Goal: Information Seeking & Learning: Learn about a topic

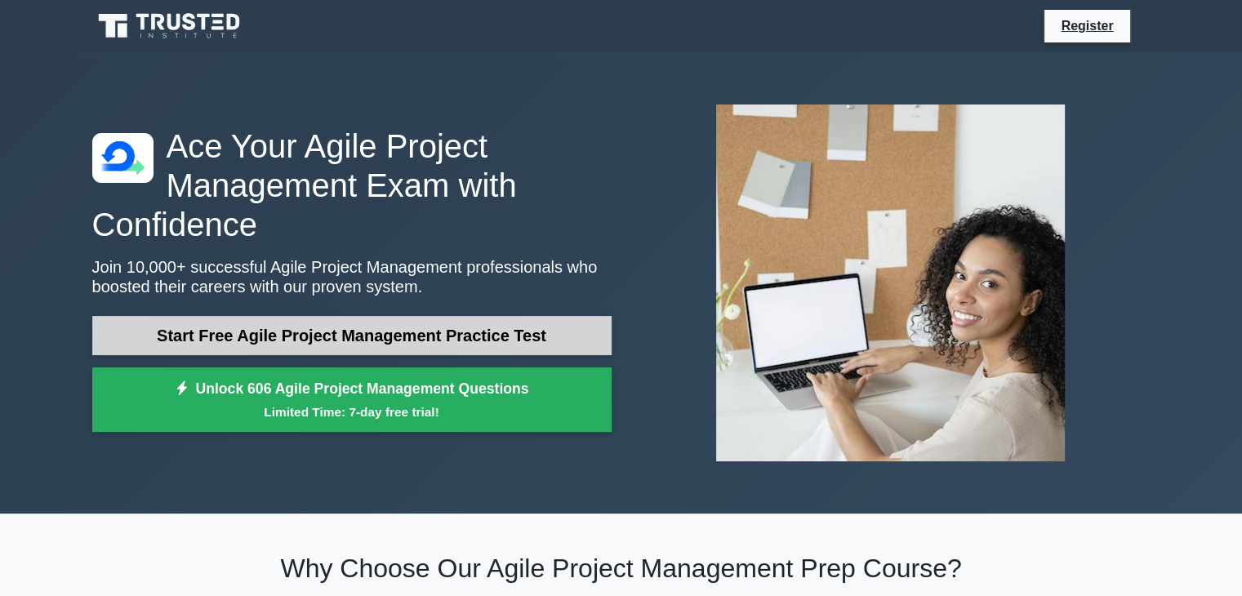
click at [362, 337] on link "Start Free Agile Project Management Practice Test" at bounding box center [351, 335] width 519 height 39
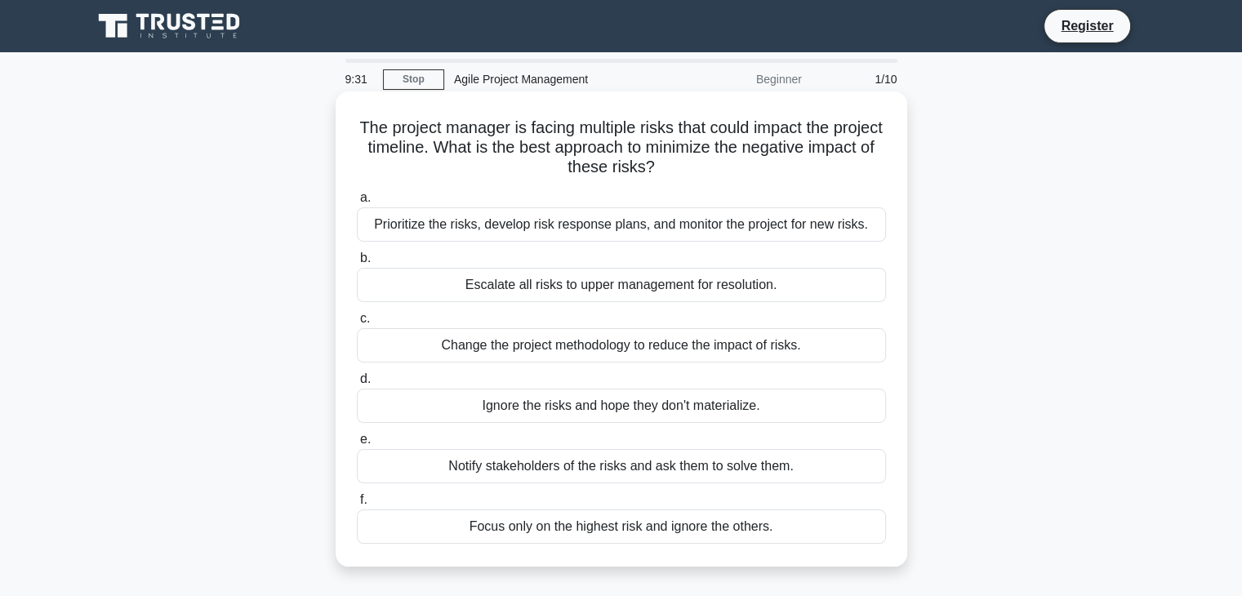
click at [476, 229] on div "Prioritize the risks, develop risk response plans, and monitor the project for …" at bounding box center [621, 224] width 529 height 34
click at [357, 203] on input "a. Prioritize the risks, develop risk response plans, and monitor the project f…" at bounding box center [357, 198] width 0 height 11
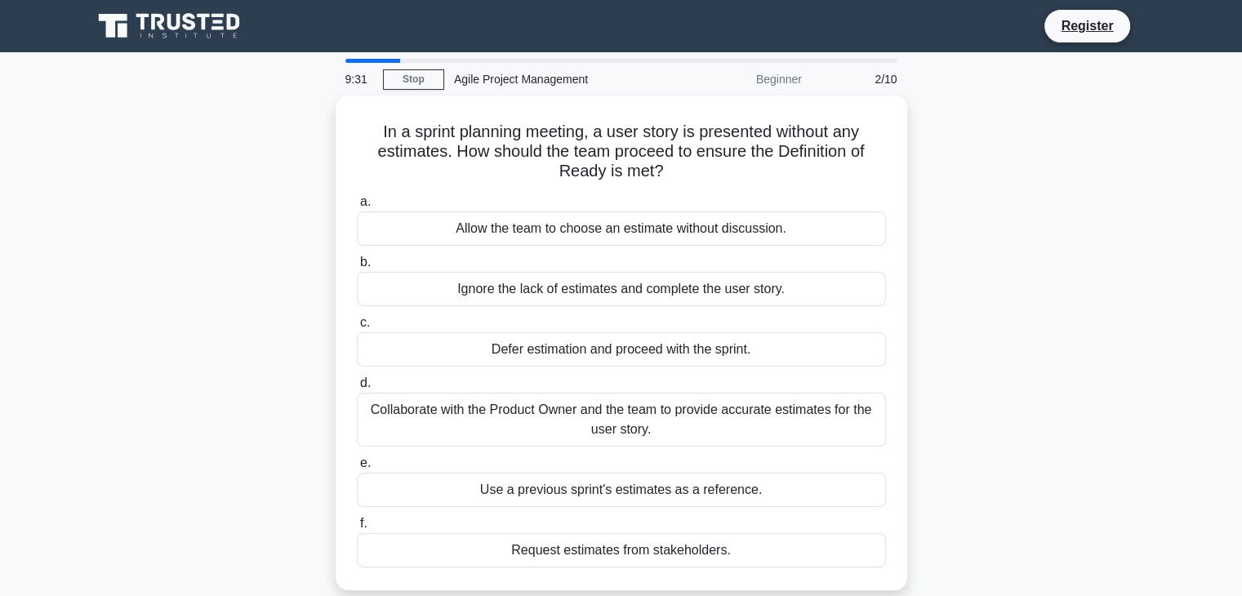
click at [476, 229] on div "Allow the team to choose an estimate without discussion." at bounding box center [621, 228] width 529 height 34
click at [357, 207] on input "a. Allow the team to choose an estimate without discussion." at bounding box center [357, 202] width 0 height 11
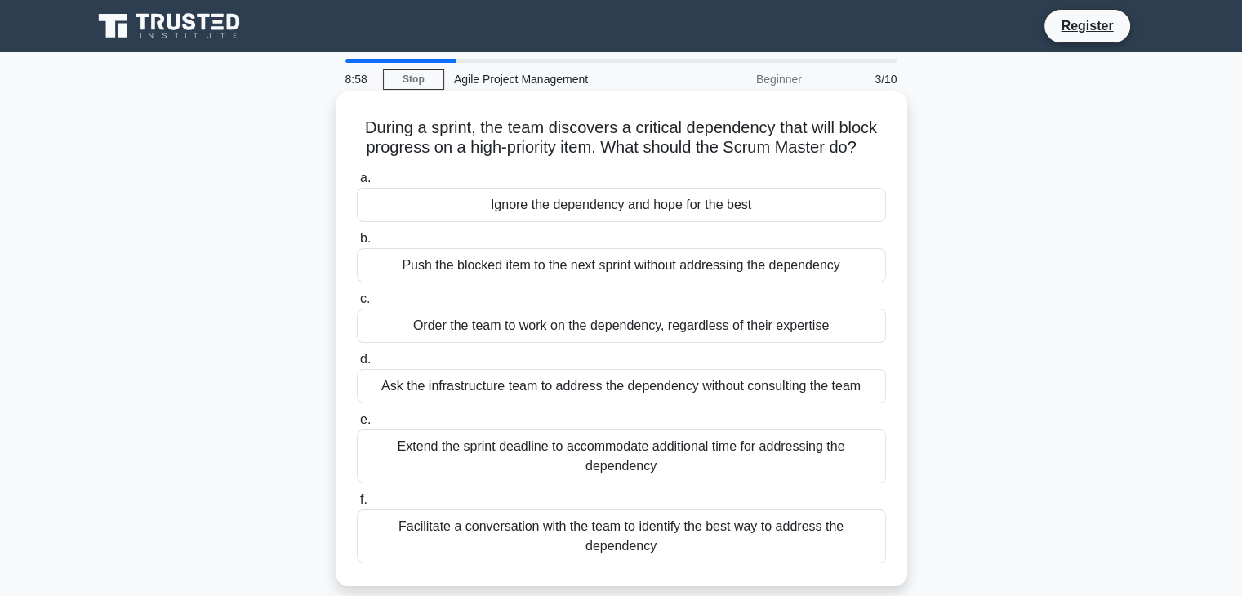
click at [660, 451] on div "Extend the sprint deadline to accommodate additional time for addressing the de…" at bounding box center [621, 456] width 529 height 54
click at [357, 425] on input "e. Extend the sprint deadline to accommodate additional time for addressing the…" at bounding box center [357, 420] width 0 height 11
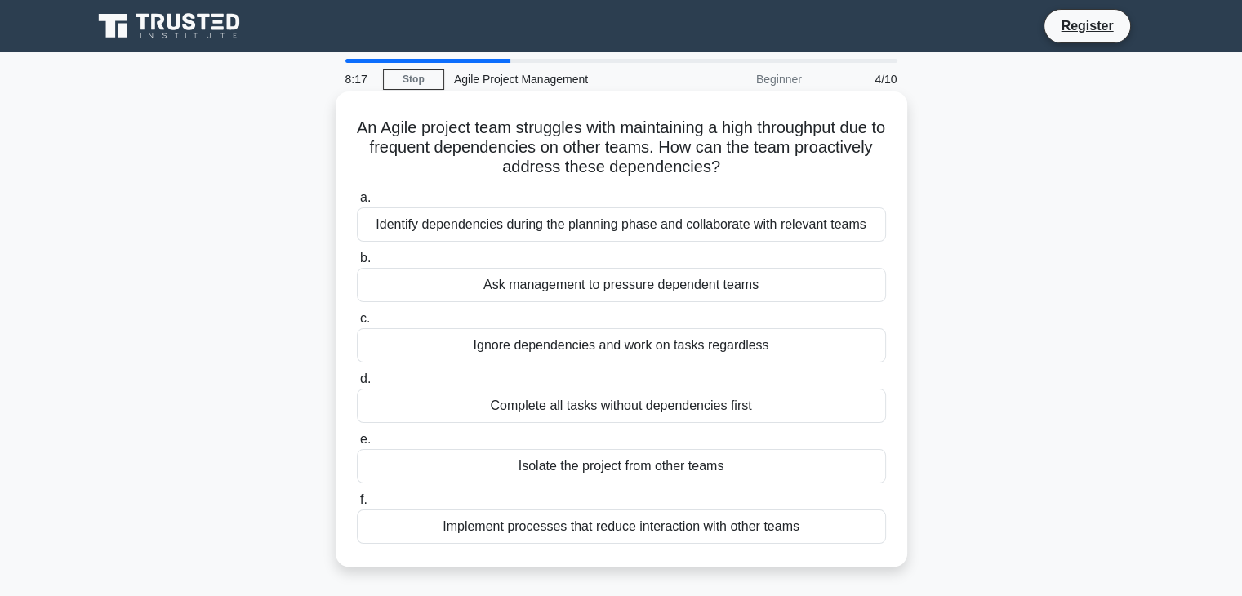
click at [495, 233] on div "Identify dependencies during the planning phase and collaborate with relevant t…" at bounding box center [621, 224] width 529 height 34
click at [357, 203] on input "a. Identify dependencies during the planning phase and collaborate with relevan…" at bounding box center [357, 198] width 0 height 11
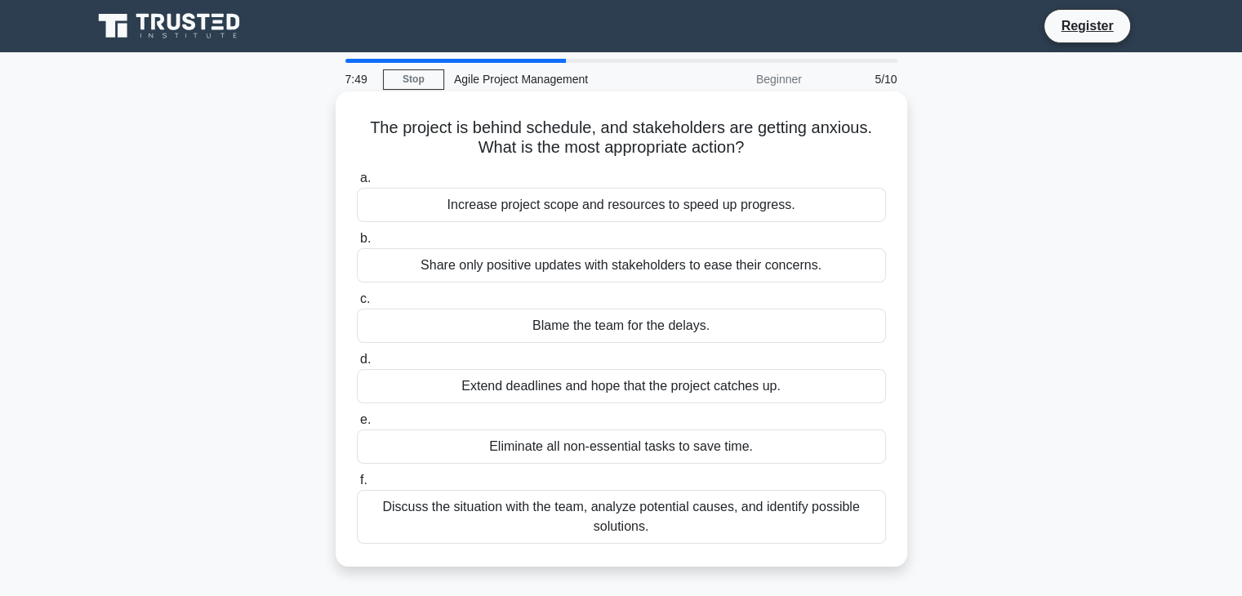
click at [696, 517] on div "Discuss the situation with the team, analyze potential causes, and identify pos…" at bounding box center [621, 517] width 529 height 54
click at [357, 486] on input "f. Discuss the situation with the team, analyze potential causes, and identify …" at bounding box center [357, 480] width 0 height 11
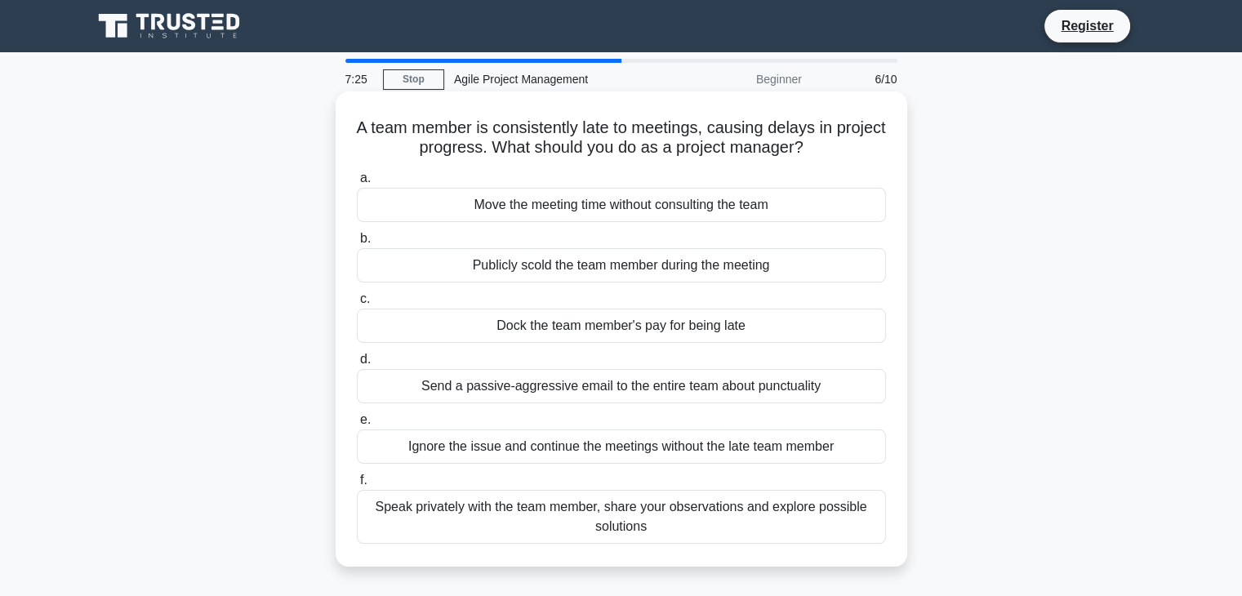
click at [611, 519] on div "Speak privately with the team member, share your observations and explore possi…" at bounding box center [621, 517] width 529 height 54
click at [357, 486] on input "f. Speak privately with the team member, share your observations and explore po…" at bounding box center [357, 480] width 0 height 11
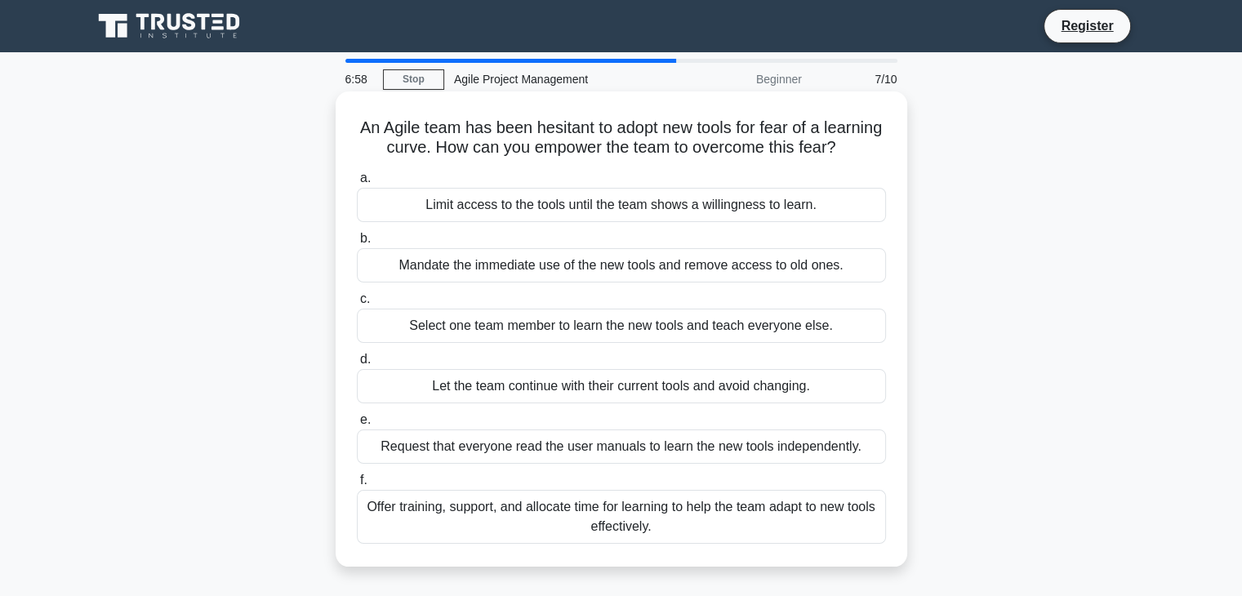
click at [627, 544] on div "Offer training, support, and allocate time for learning to help the team adapt …" at bounding box center [621, 517] width 529 height 54
click at [357, 486] on input "f. Offer training, support, and allocate time for learning to help the team ada…" at bounding box center [357, 480] width 0 height 11
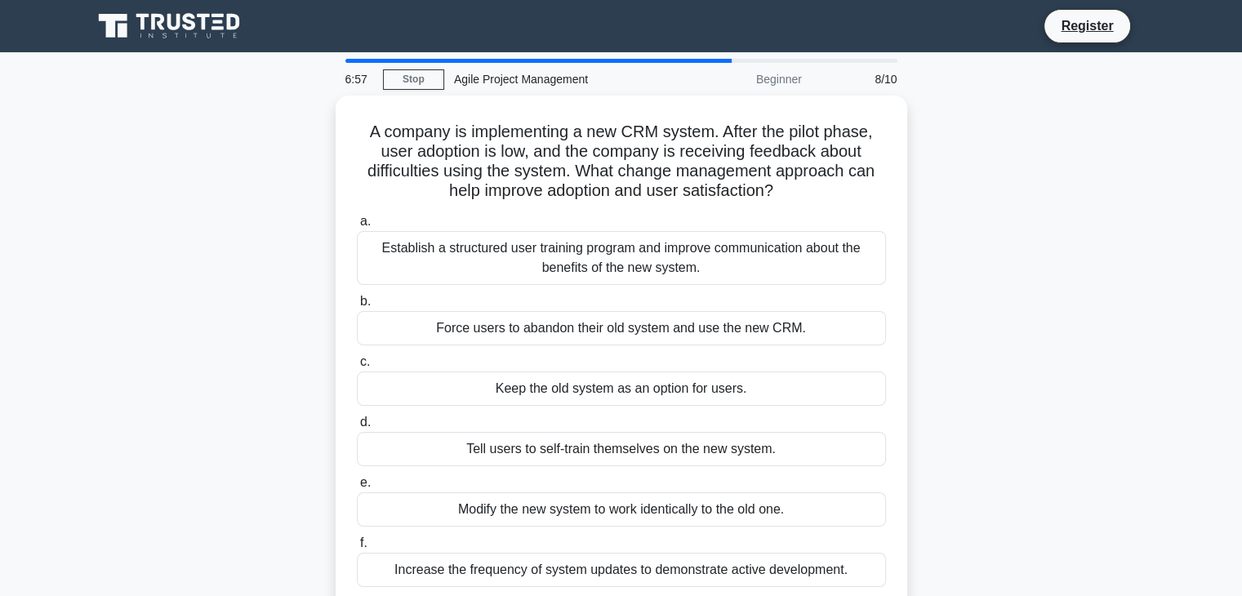
scroll to position [10, 0]
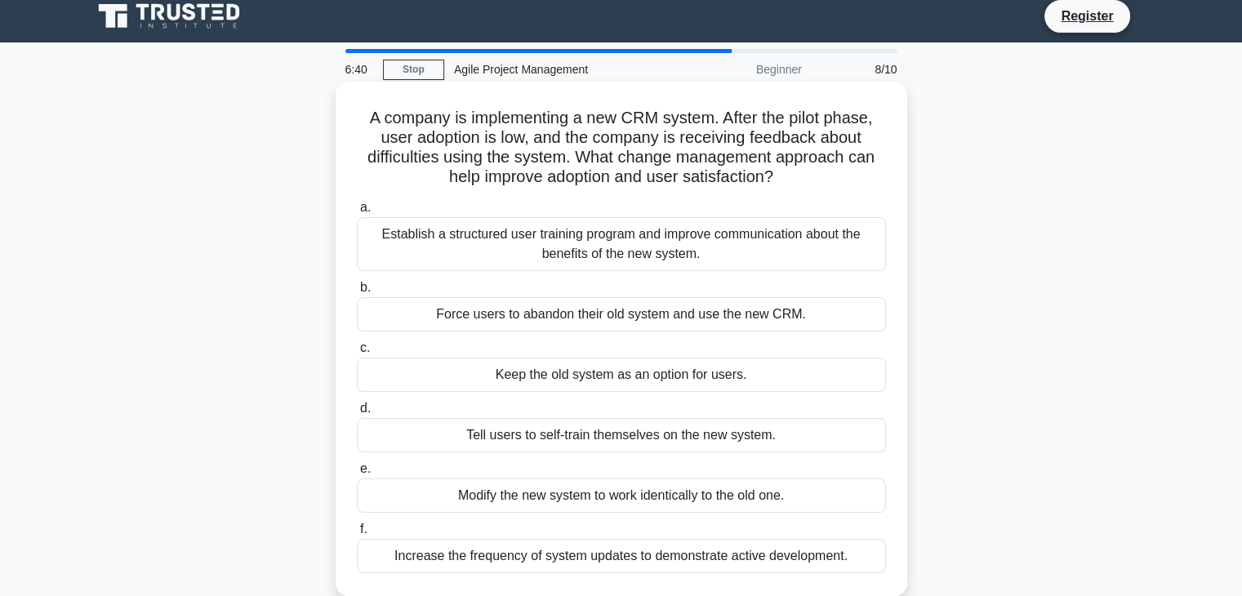
click at [595, 451] on div "Tell users to self-train themselves on the new system." at bounding box center [621, 435] width 529 height 34
click at [357, 414] on input "d. Tell users to self-train themselves on the new system." at bounding box center [357, 408] width 0 height 11
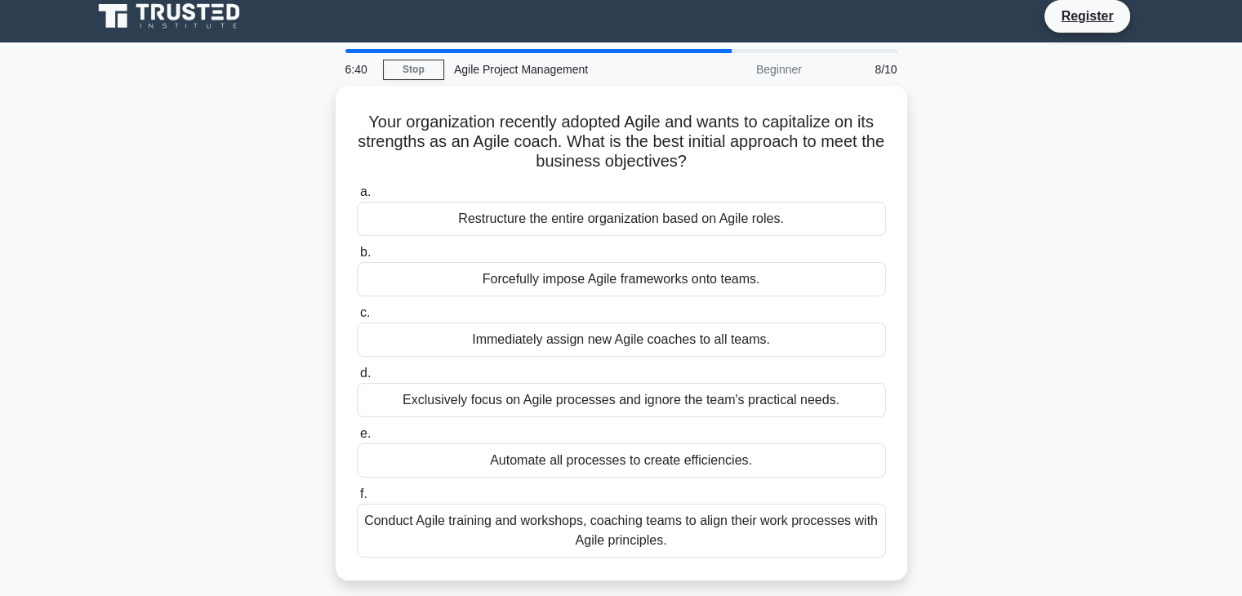
scroll to position [0, 0]
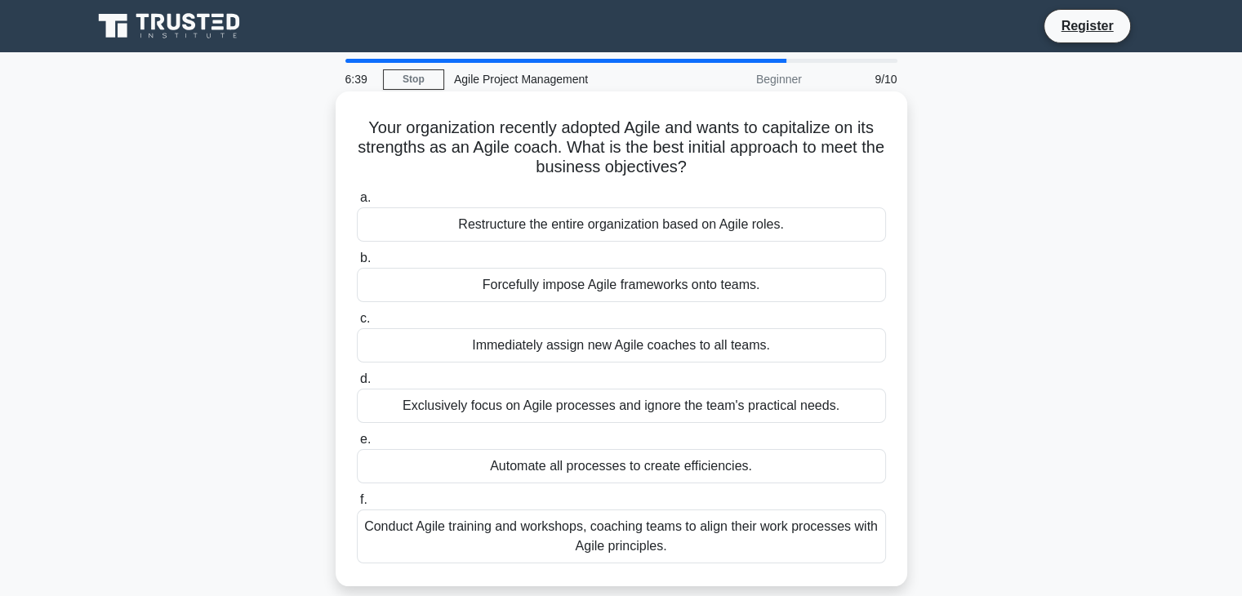
click at [591, 467] on div "Automate all processes to create efficiencies." at bounding box center [621, 466] width 529 height 34
click at [357, 445] on input "e. Automate all processes to create efficiencies." at bounding box center [357, 439] width 0 height 11
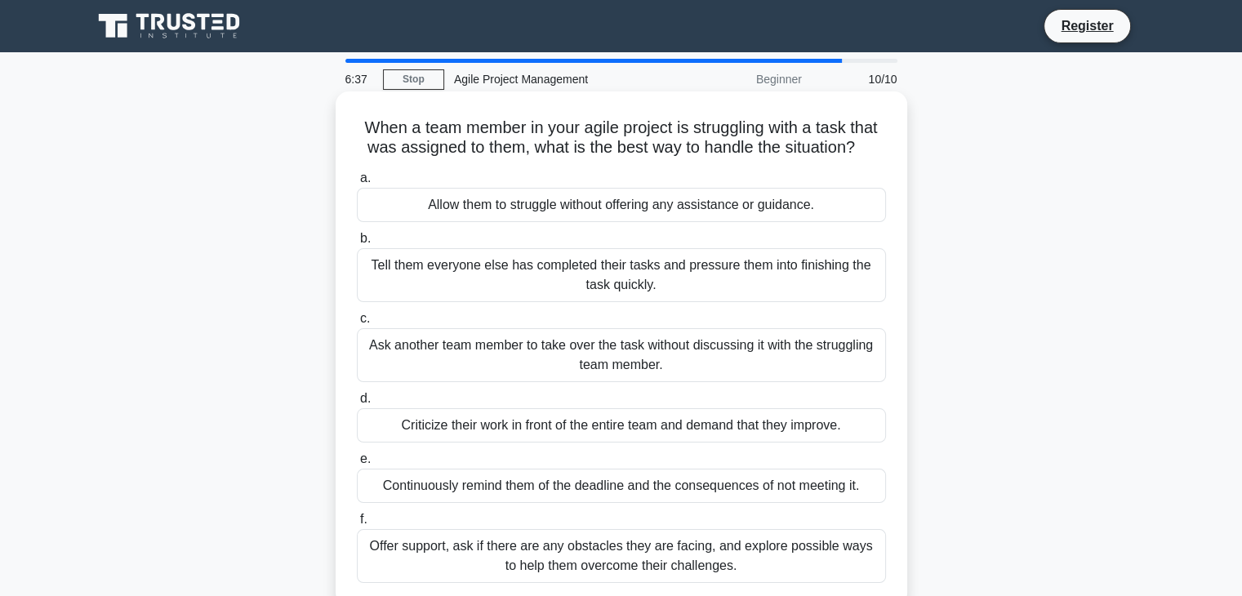
click at [653, 500] on div "Continuously remind them of the deadline and the consequences of not meeting it." at bounding box center [621, 486] width 529 height 34
click at [357, 464] on input "e. Continuously remind them of the deadline and the consequences of not meeting…" at bounding box center [357, 459] width 0 height 11
